Goal: Navigation & Orientation: Find specific page/section

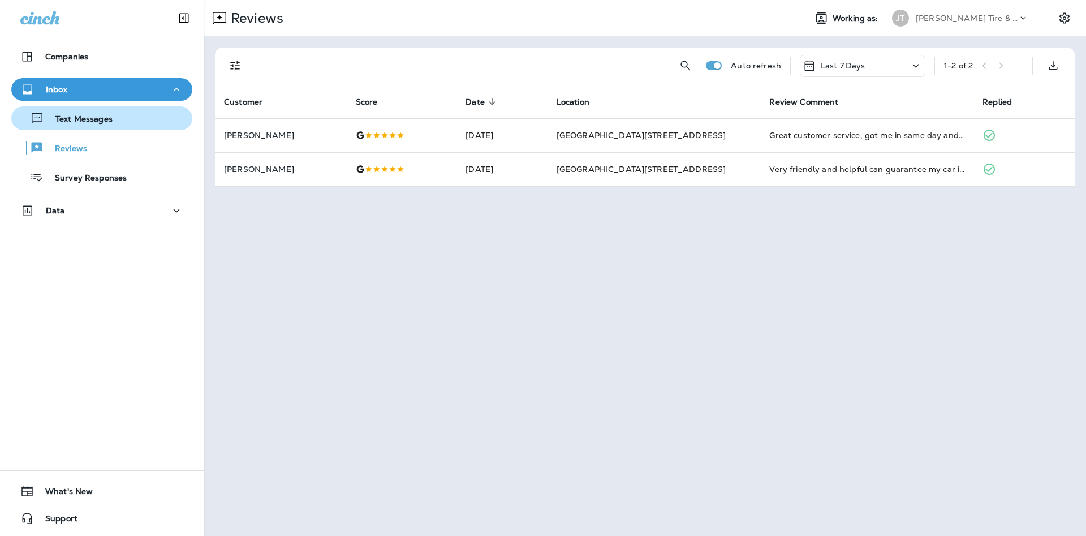
click at [166, 117] on div "Text Messages" at bounding box center [102, 118] width 172 height 17
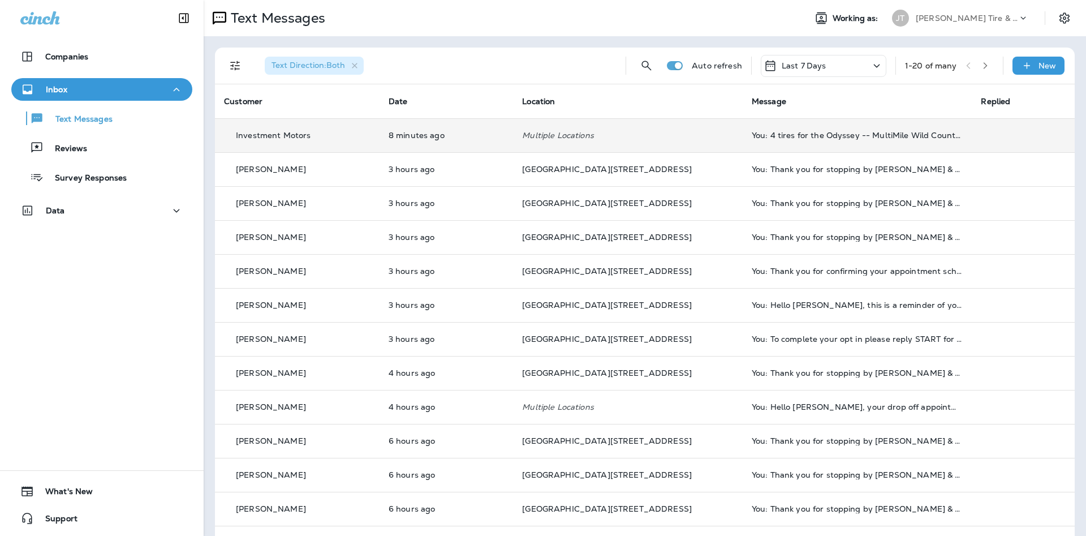
click at [456, 128] on td "8 minutes ago" at bounding box center [445, 135] width 133 height 34
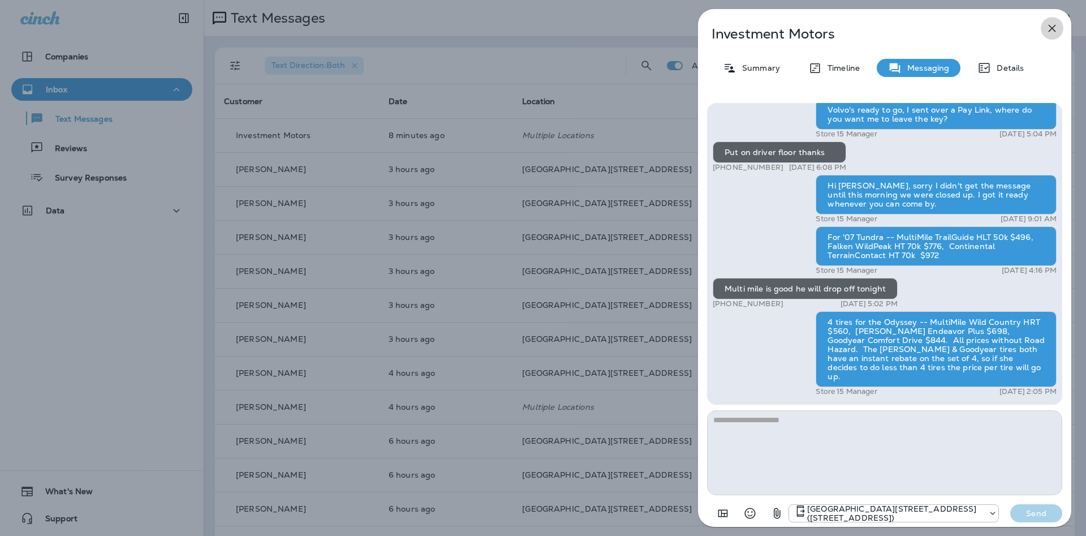
click at [1059, 30] on button "button" at bounding box center [1052, 28] width 23 height 23
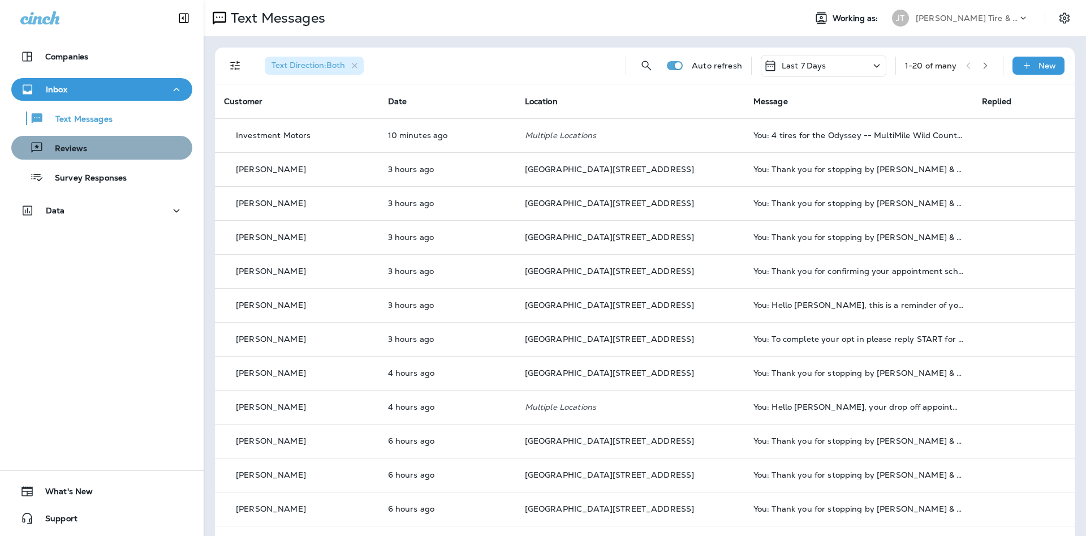
click at [128, 156] on button "Reviews" at bounding box center [101, 148] width 181 height 24
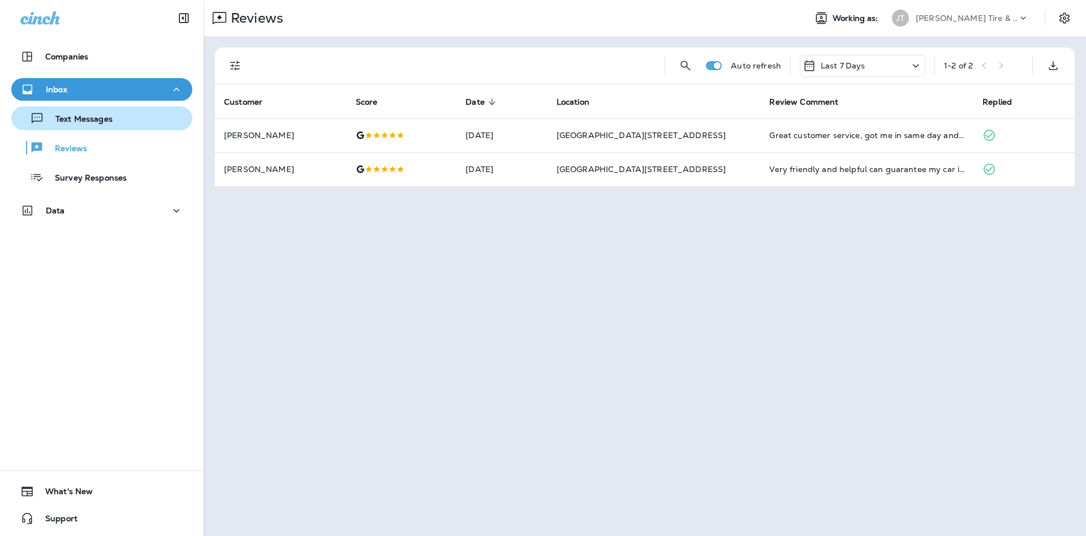
click at [109, 129] on button "Text Messages" at bounding box center [101, 118] width 181 height 24
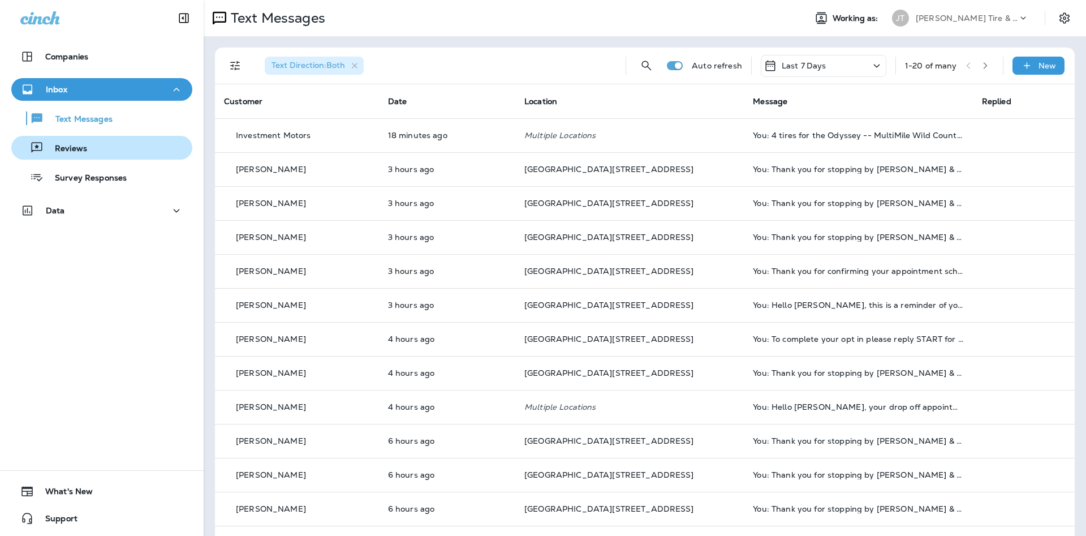
click at [160, 159] on button "Reviews" at bounding box center [101, 148] width 181 height 24
